Goal: Task Accomplishment & Management: Manage account settings

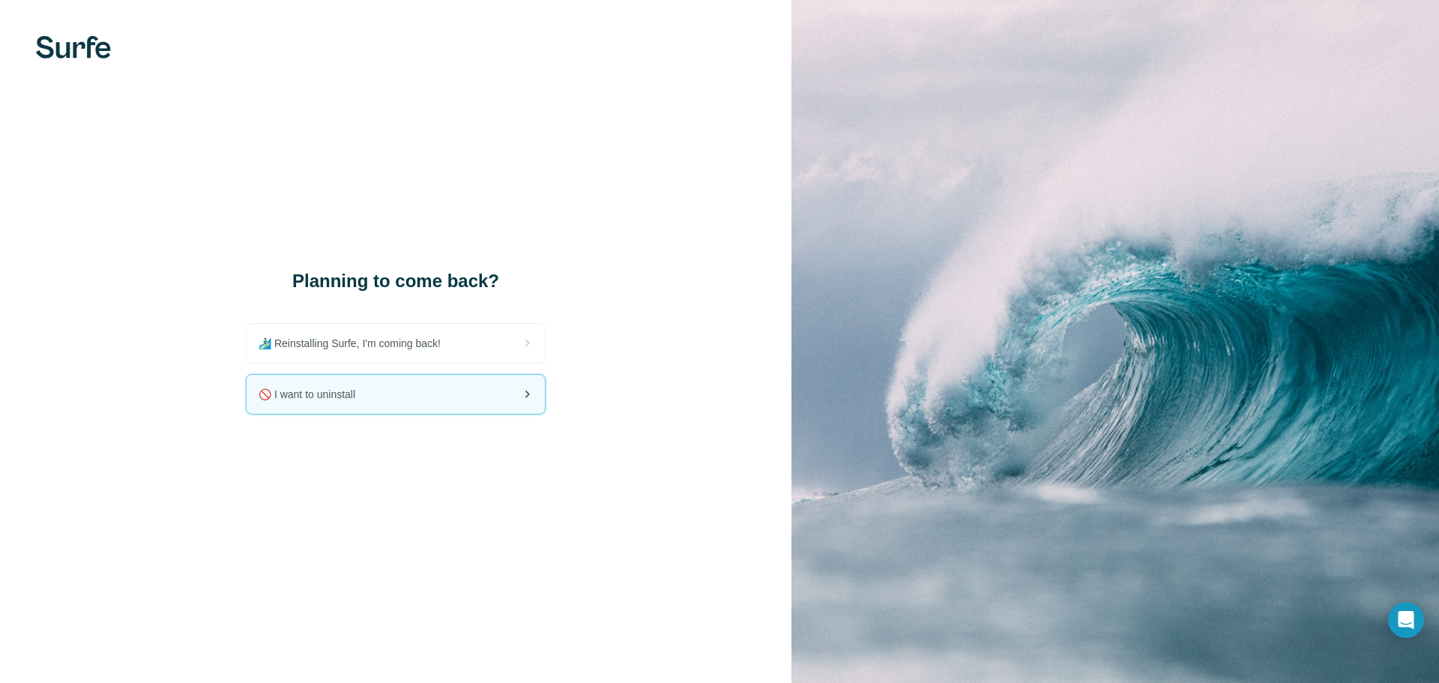
click at [370, 396] on div "🚫 I want to uninstall" at bounding box center [396, 394] width 298 height 39
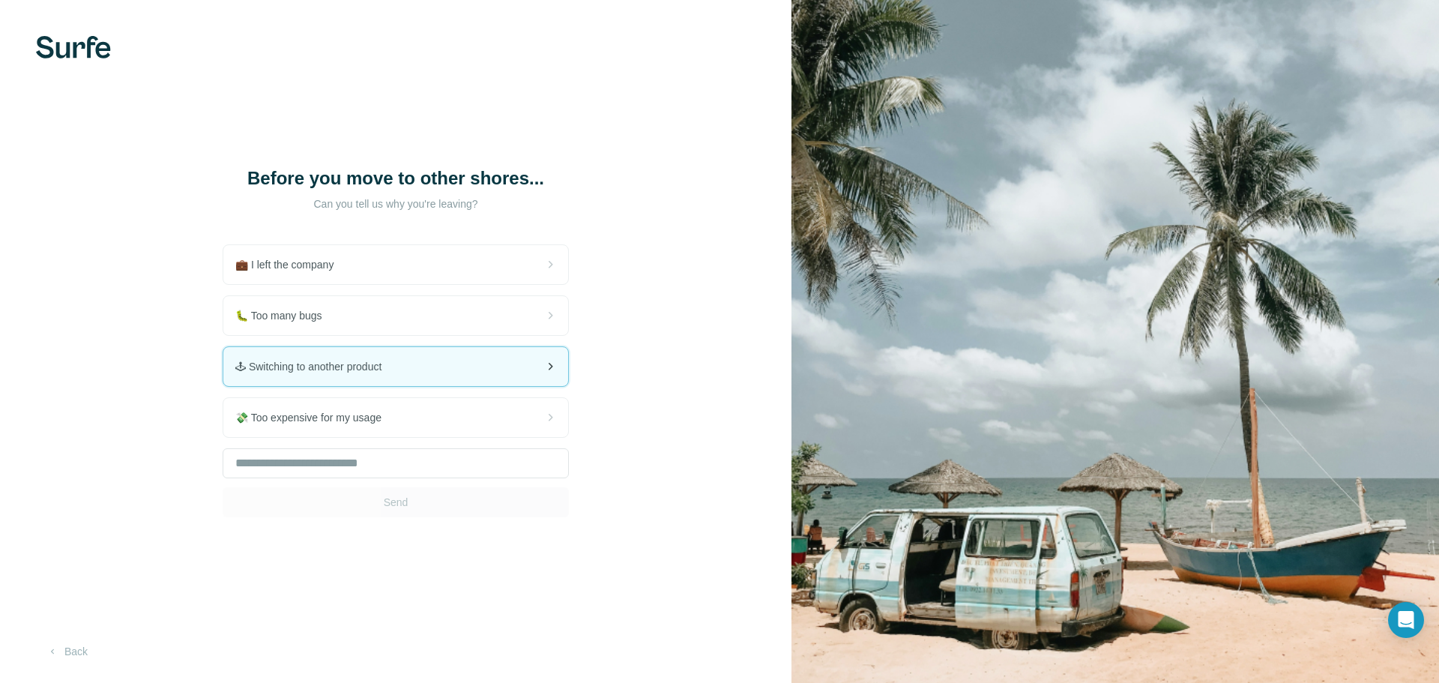
click at [459, 365] on div "🕹 Switching to another product" at bounding box center [395, 366] width 345 height 39
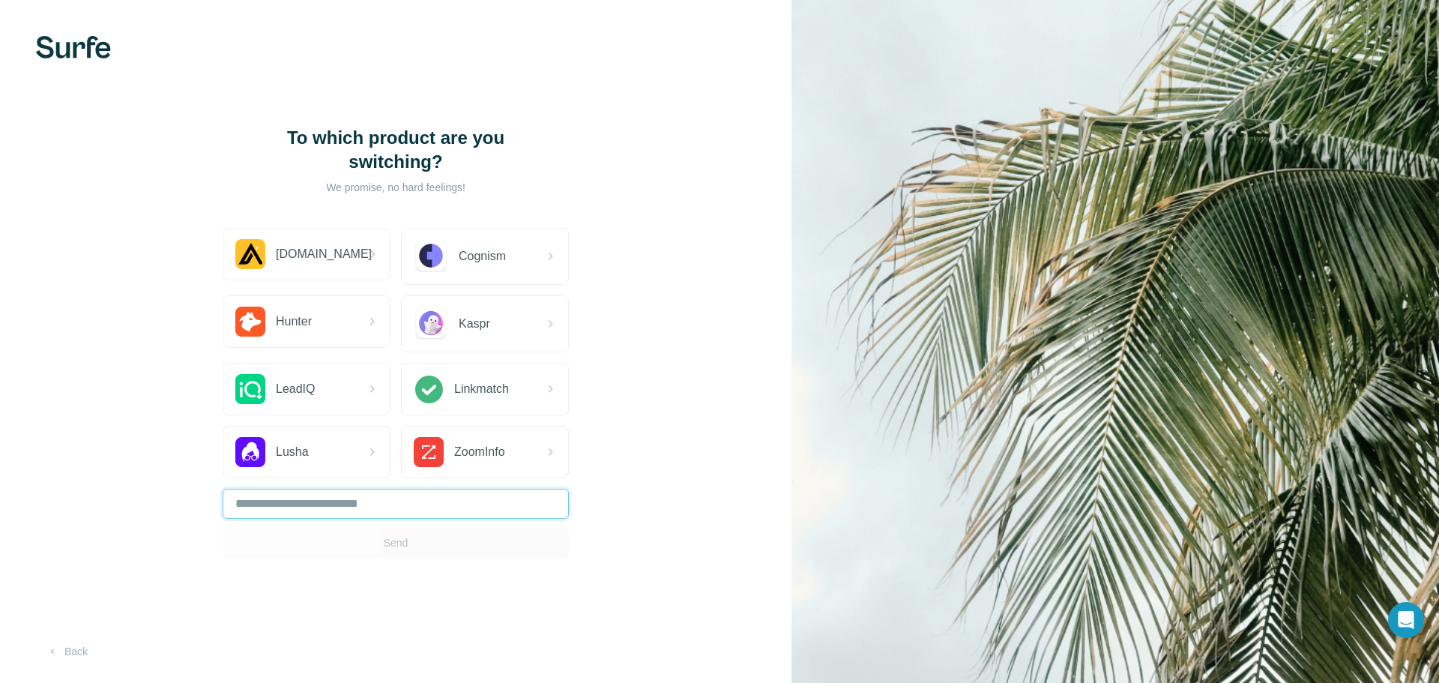
click at [318, 491] on input "text" at bounding box center [396, 504] width 346 height 30
type input "**"
click at [403, 536] on span "Send" at bounding box center [396, 542] width 25 height 15
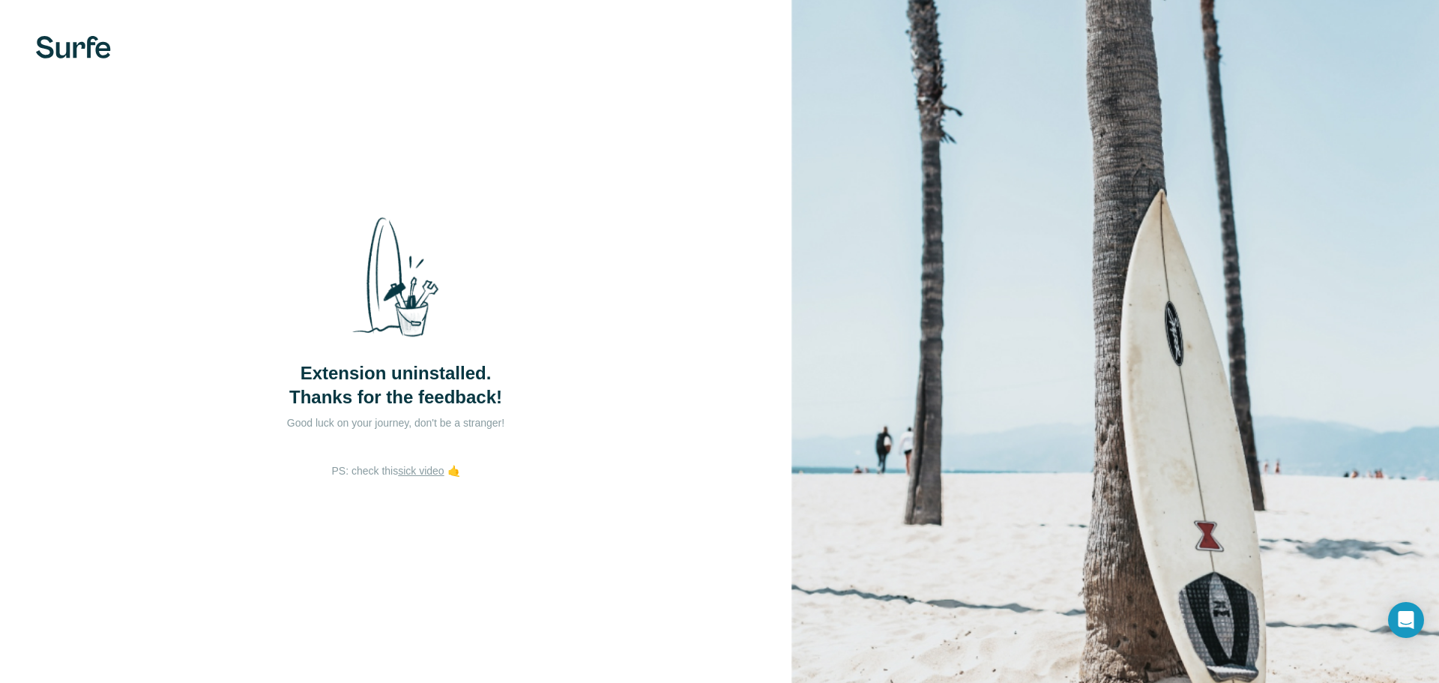
click at [418, 471] on link "sick video" at bounding box center [421, 471] width 46 height 12
